Goal: Find specific page/section: Find specific page/section

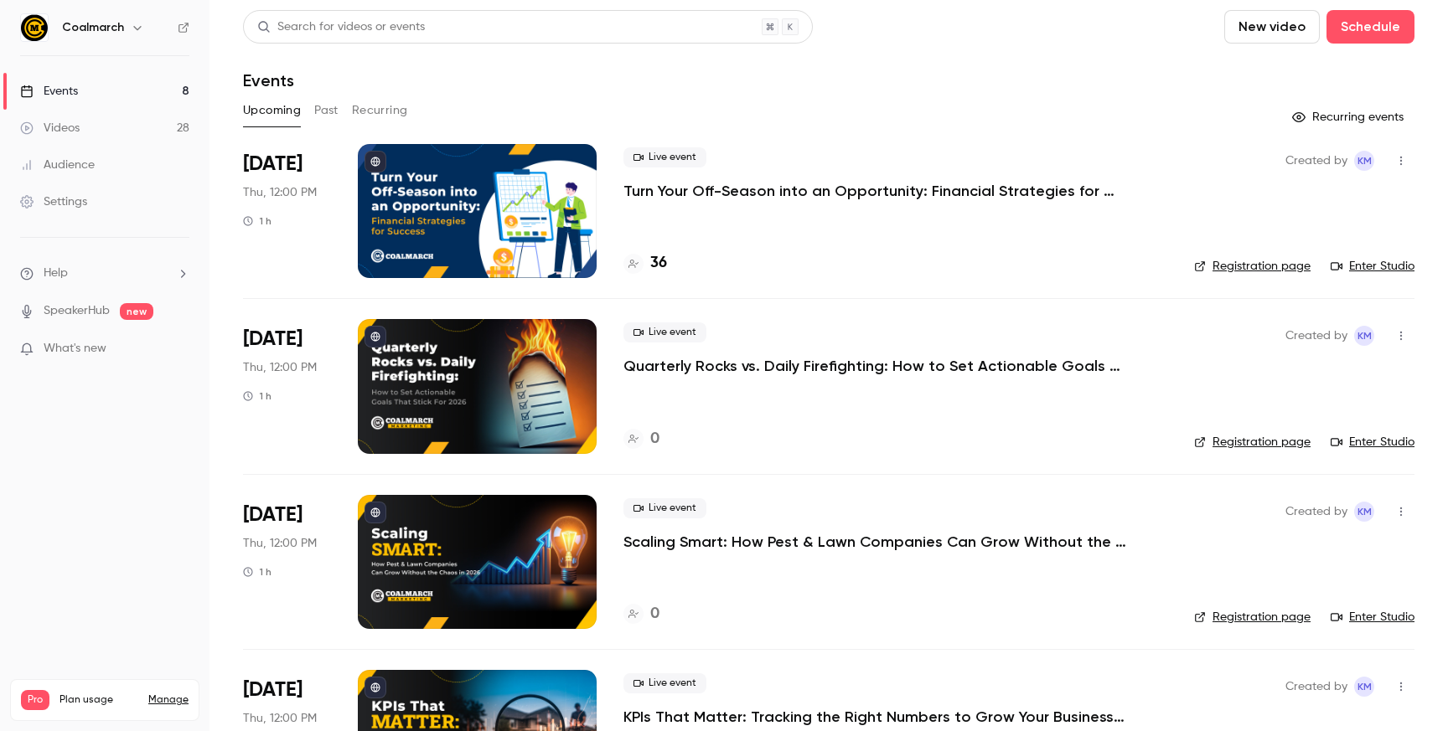
click at [655, 258] on h4 "36" at bounding box center [658, 263] width 17 height 23
